Goal: Find specific page/section: Find specific page/section

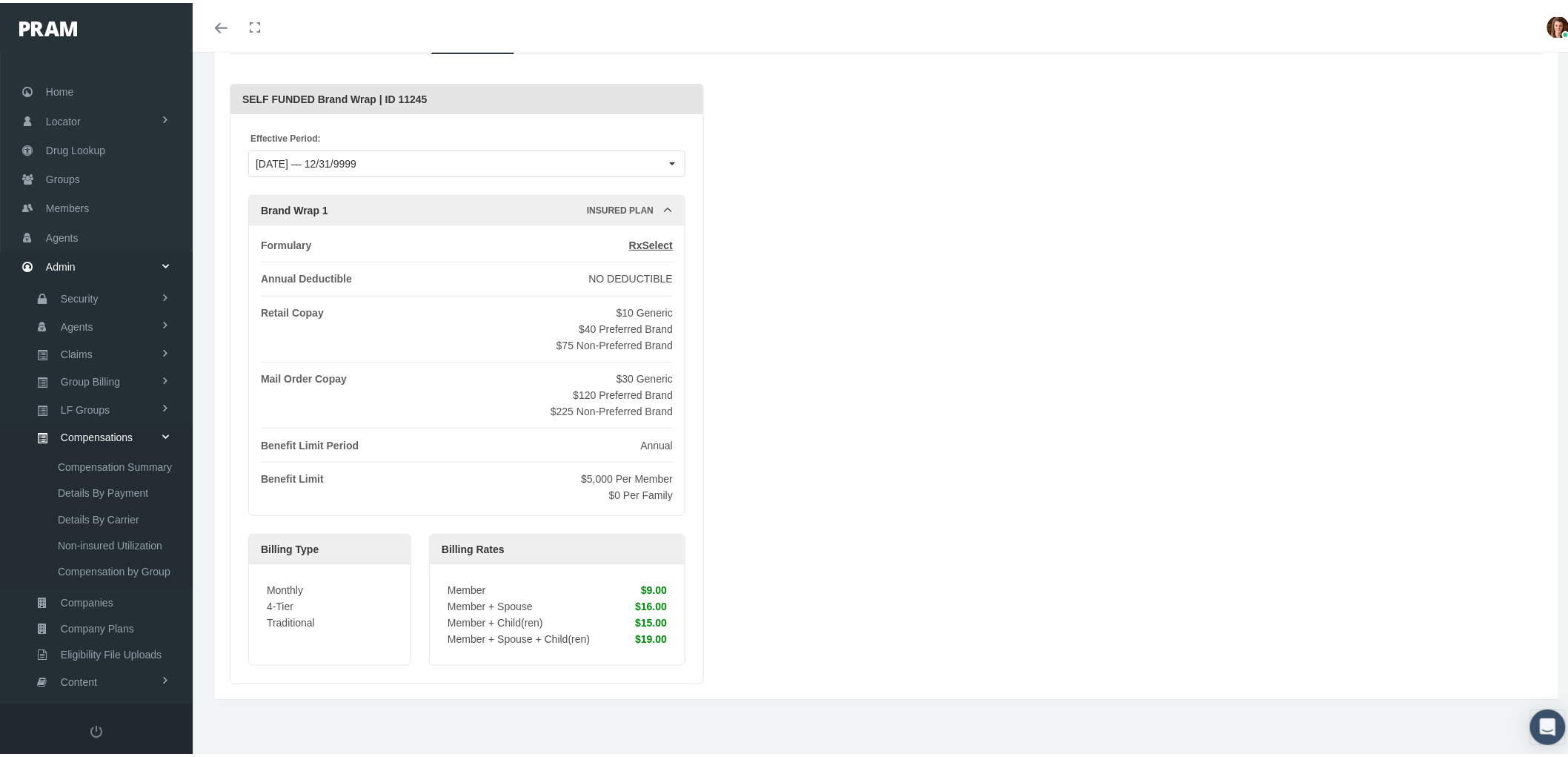
scroll to position [90, 0]
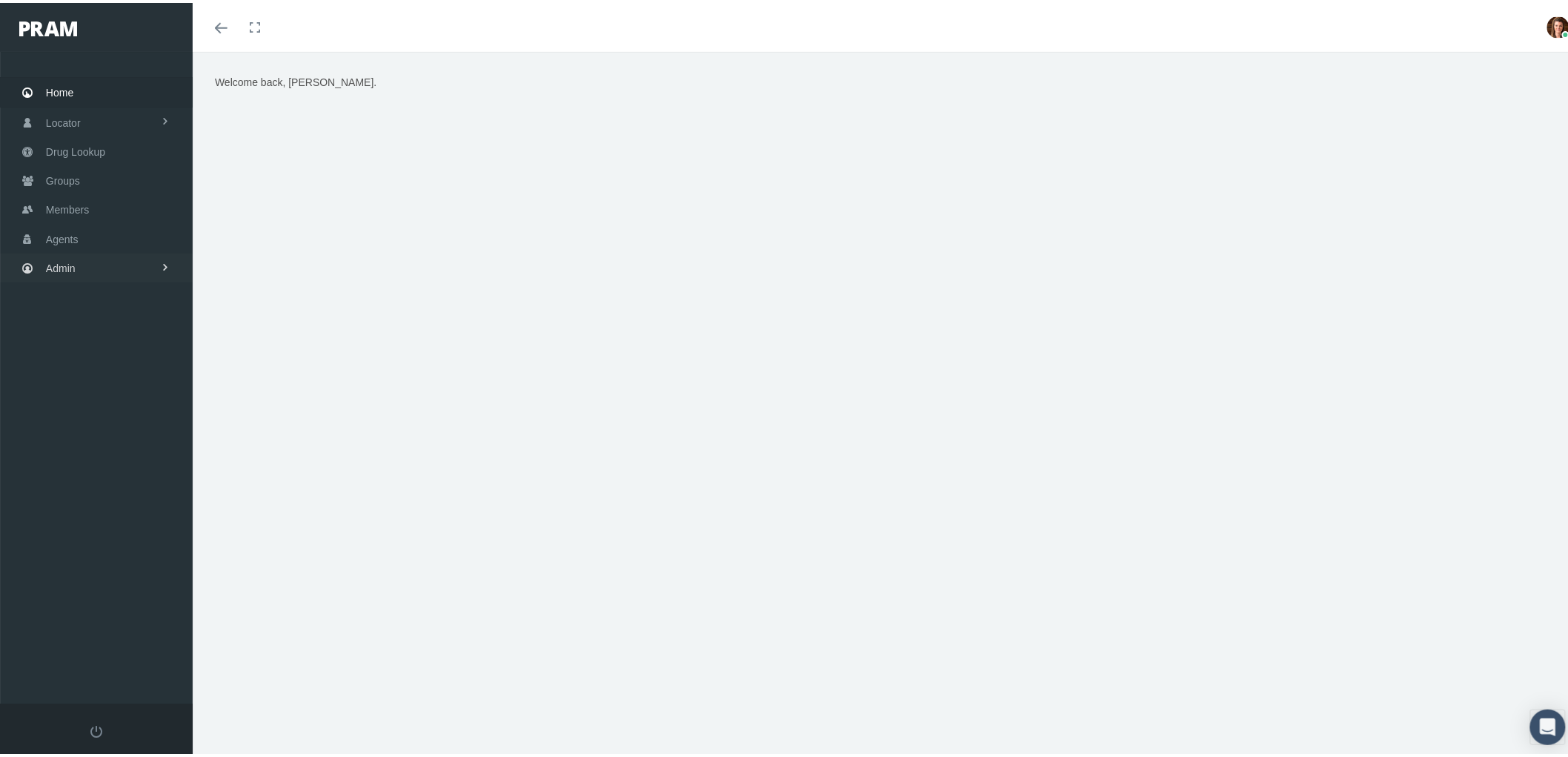
click at [119, 259] on link "Admin" at bounding box center [96, 264] width 193 height 29
click at [104, 373] on span "Group Billing" at bounding box center [90, 380] width 59 height 25
click at [98, 484] on span "Payments" at bounding box center [80, 489] width 46 height 25
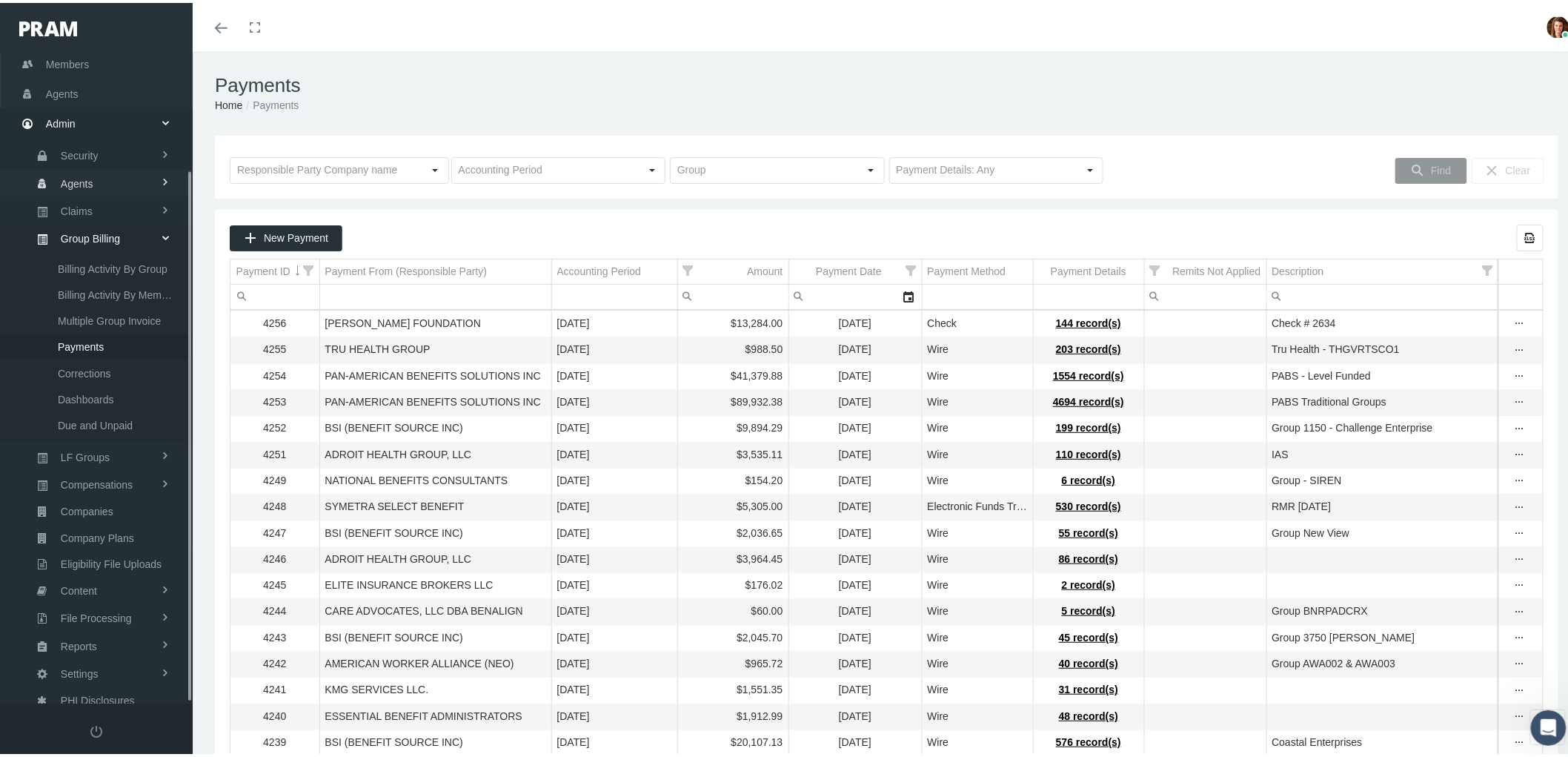
click at [94, 180] on link "Agents" at bounding box center [96, 180] width 193 height 26
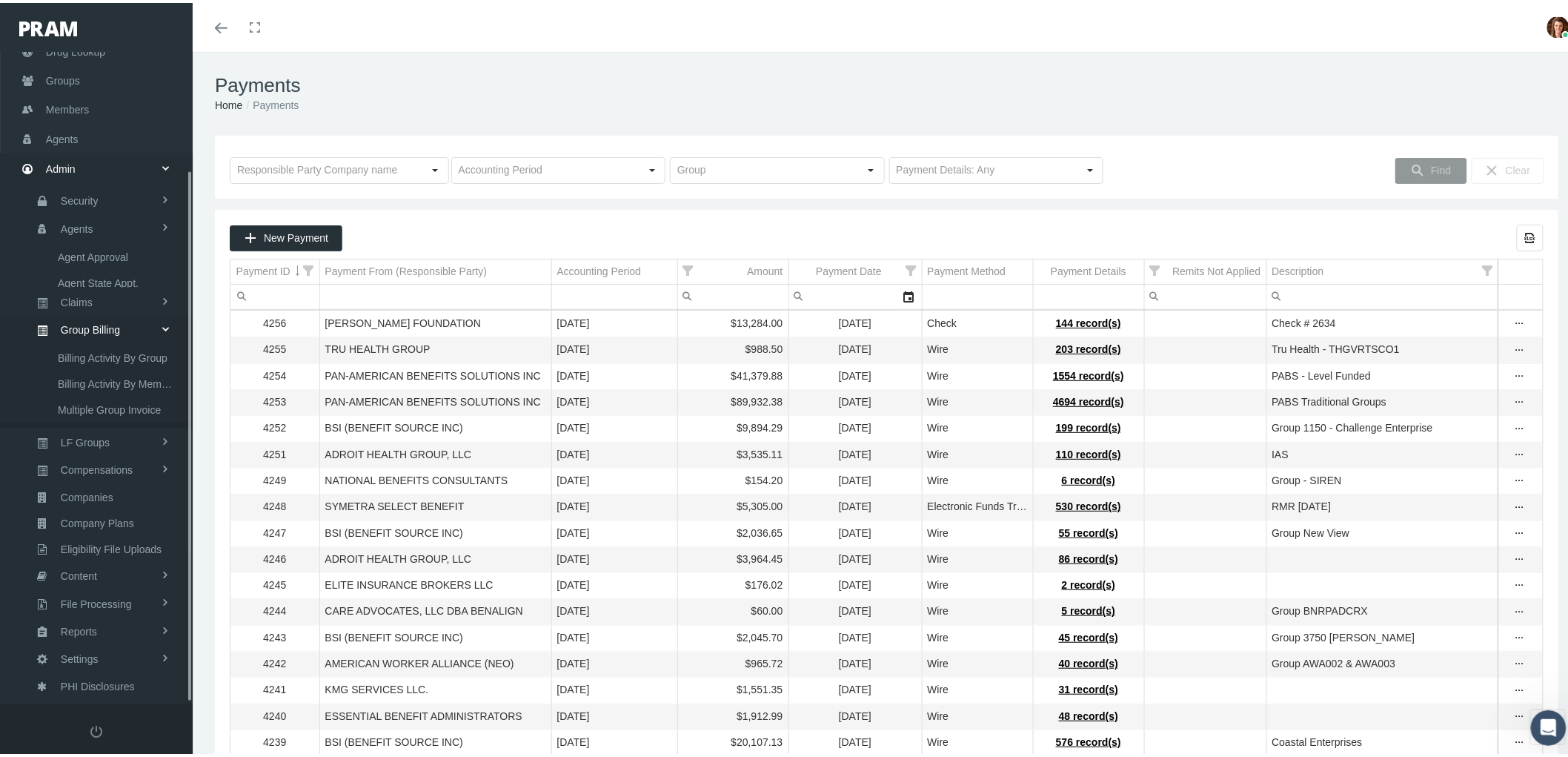
scroll to position [42, 0]
click at [110, 356] on span "Bank Info Requests" at bounding box center [103, 365] width 90 height 25
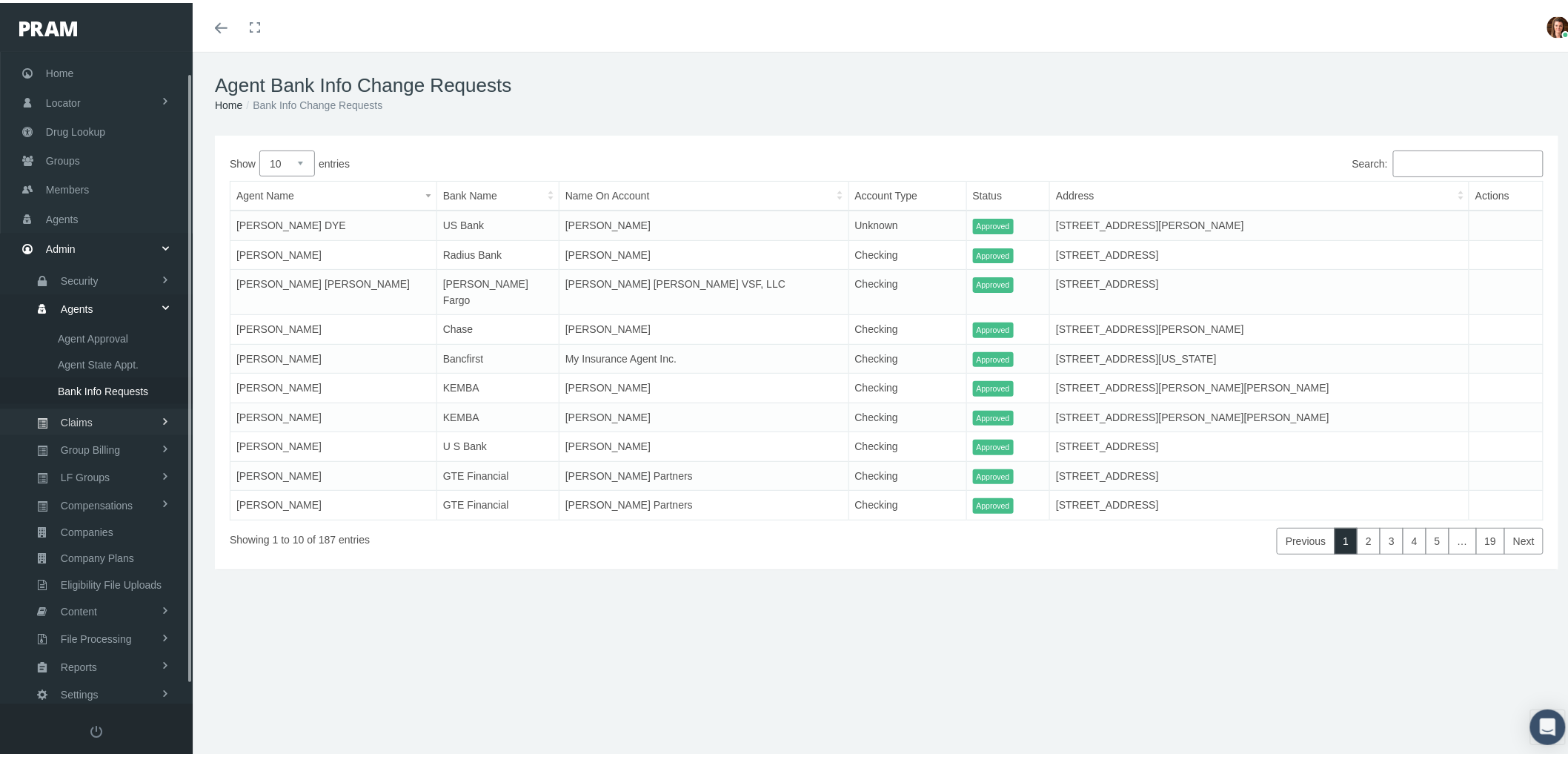
scroll to position [42, 0]
click at [101, 135] on link "Groups" at bounding box center [96, 134] width 193 height 29
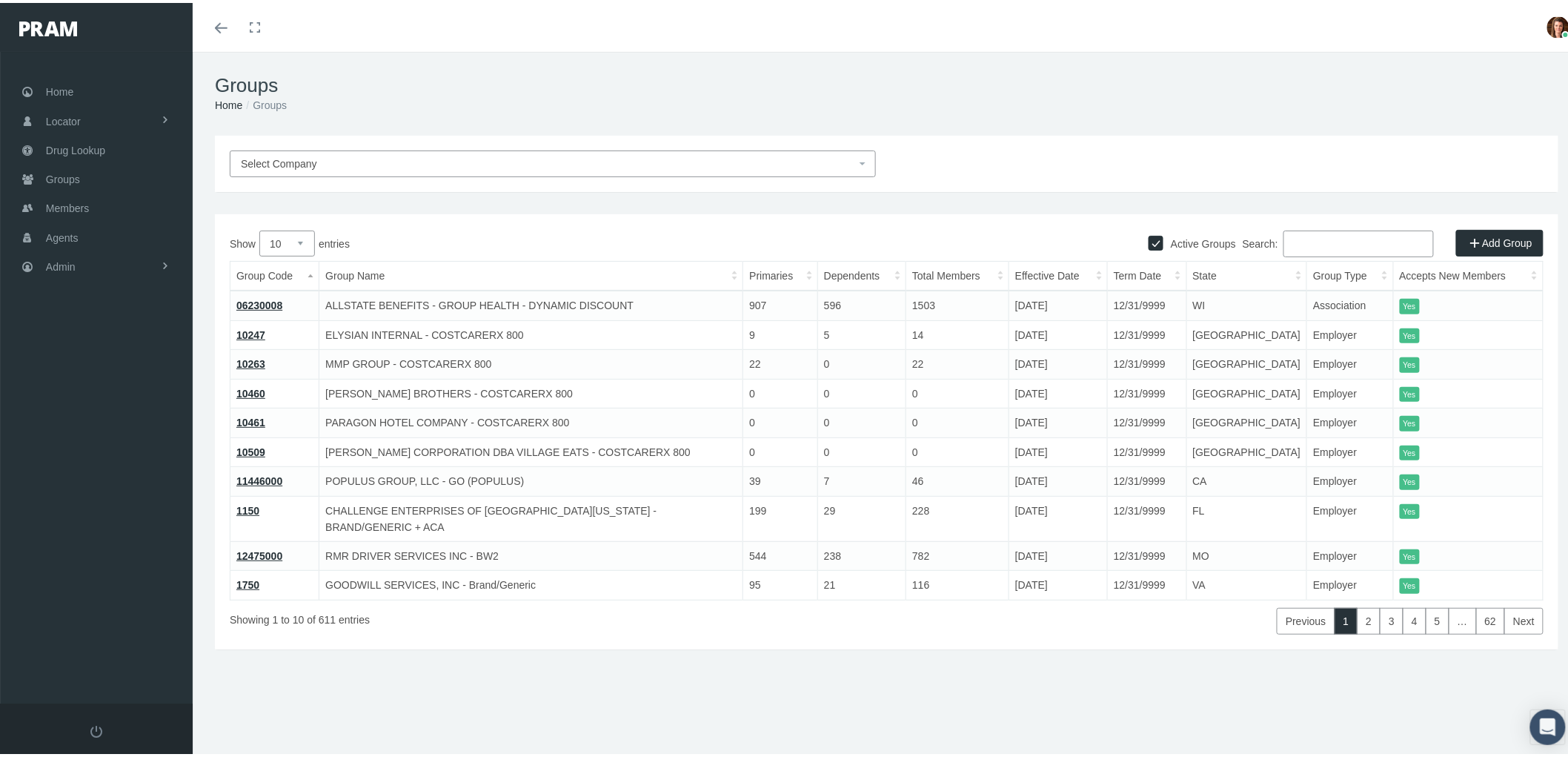
click at [1306, 227] on input "Search:" at bounding box center [1358, 241] width 150 height 27
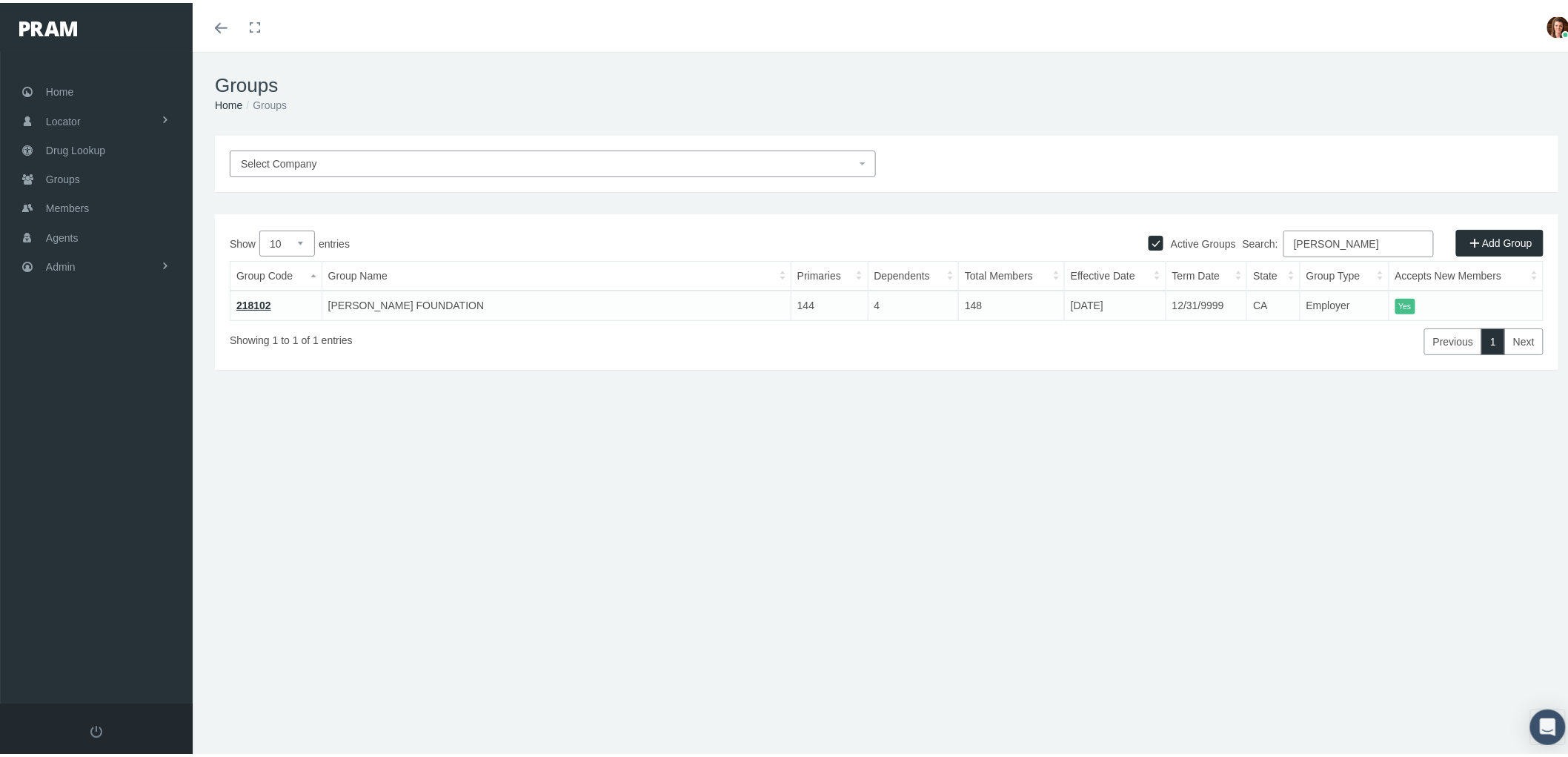
type input "[PERSON_NAME]"
click at [241, 301] on link "218102" at bounding box center [254, 302] width 34 height 11
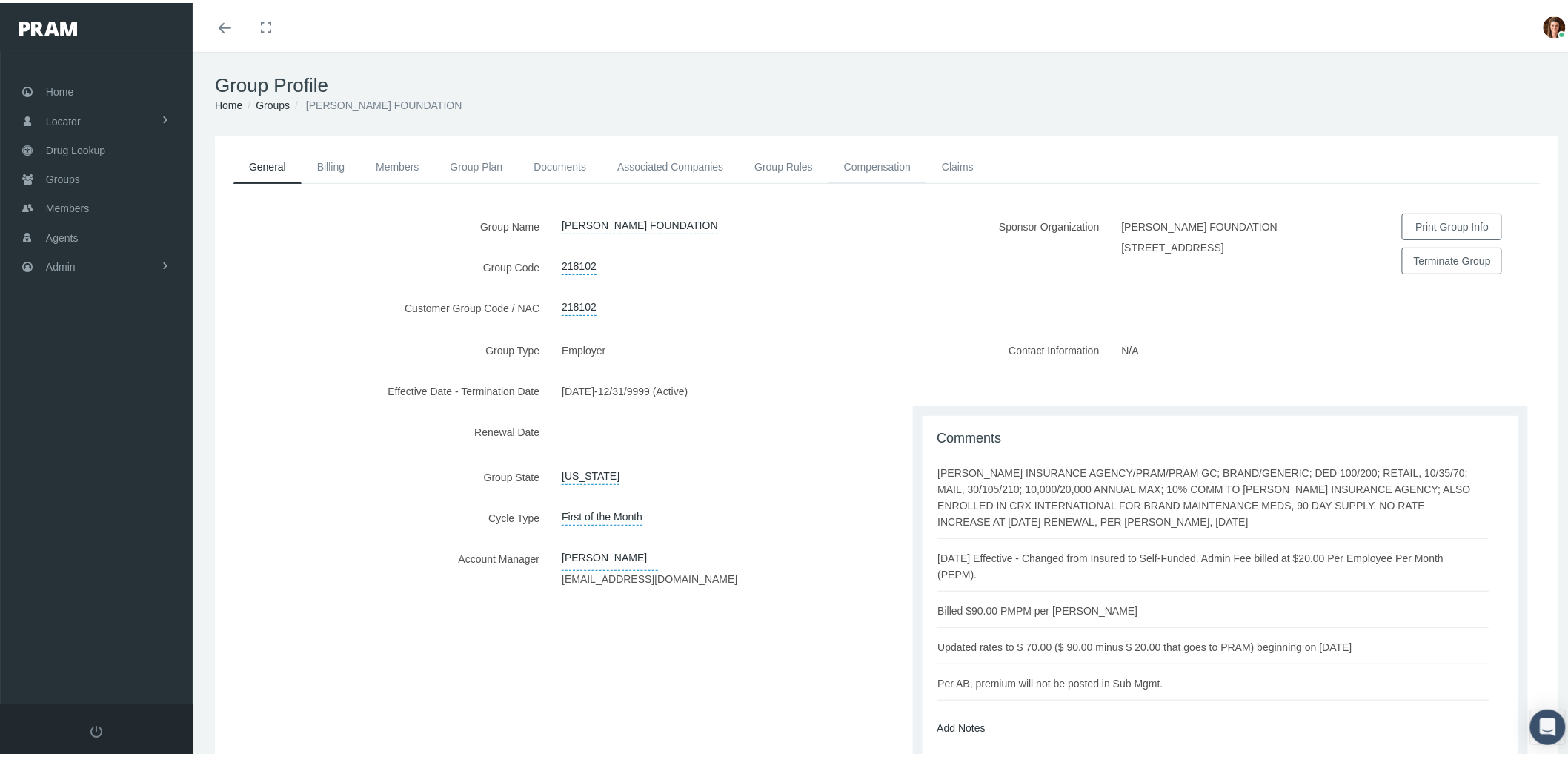
click at [891, 151] on link "Compensation" at bounding box center [877, 164] width 98 height 33
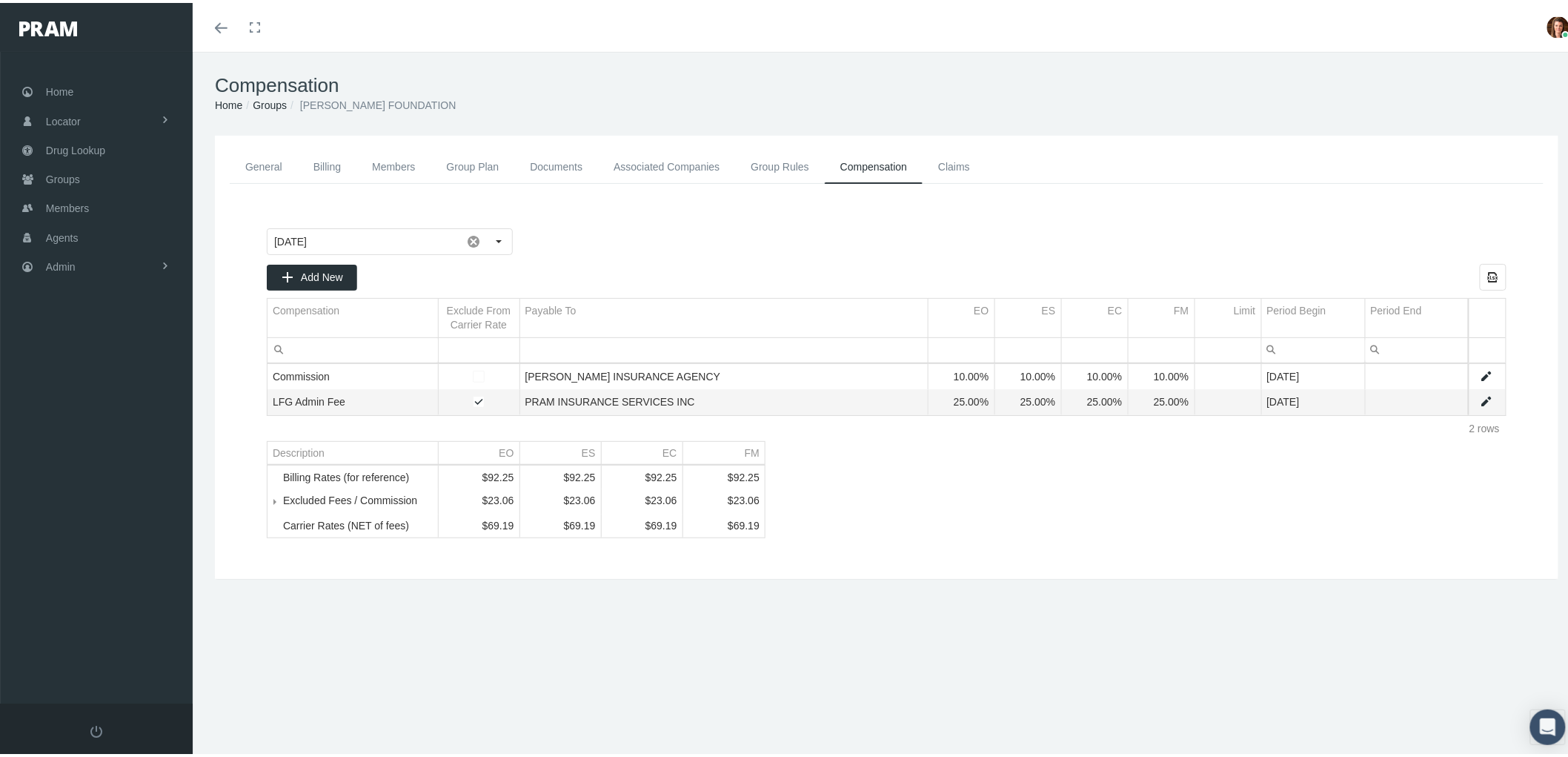
click at [650, 164] on link "Associated Companies" at bounding box center [666, 164] width 137 height 34
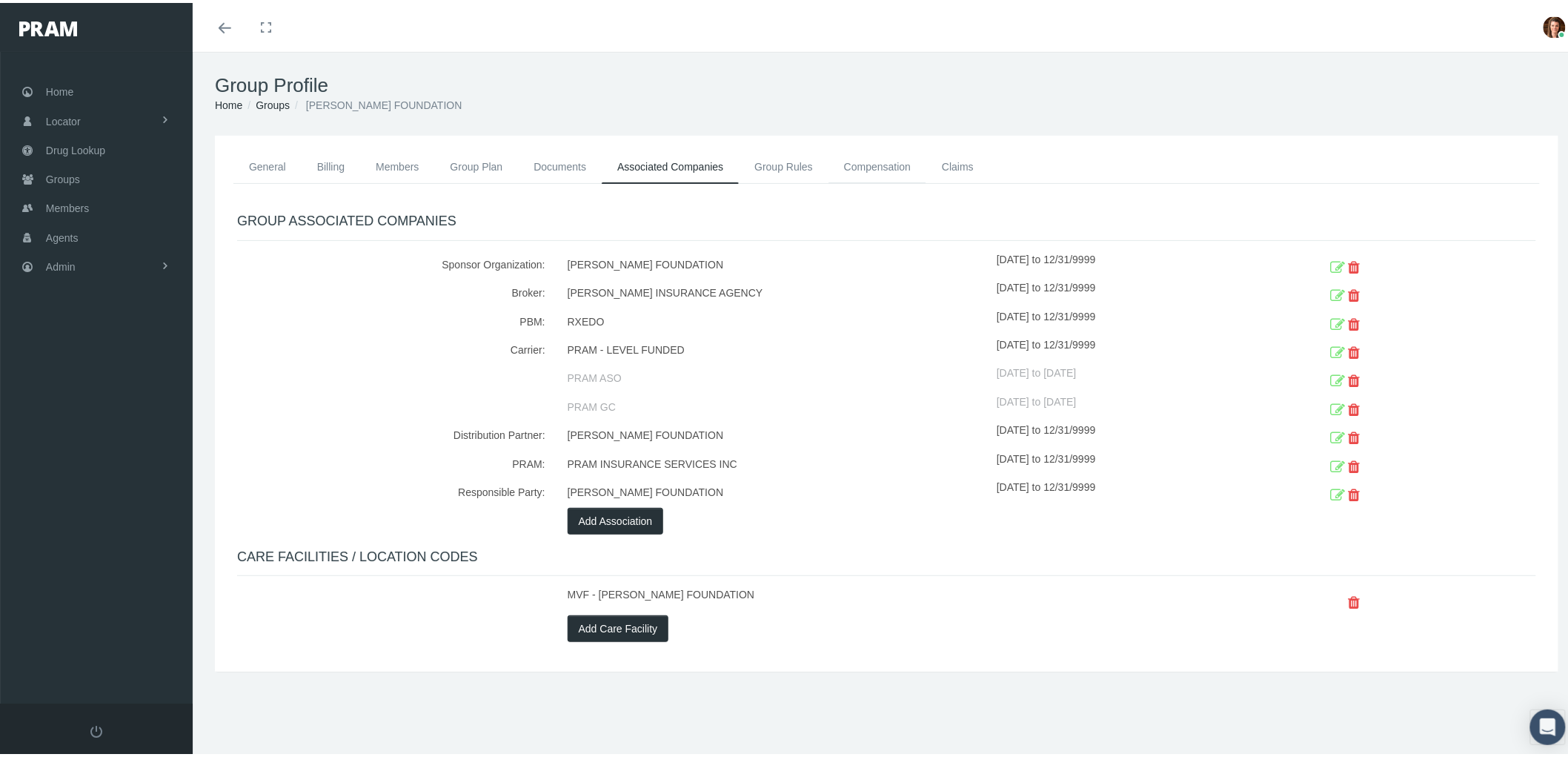
click at [862, 164] on link "Compensation" at bounding box center [877, 164] width 98 height 33
